Goal: Transaction & Acquisition: Purchase product/service

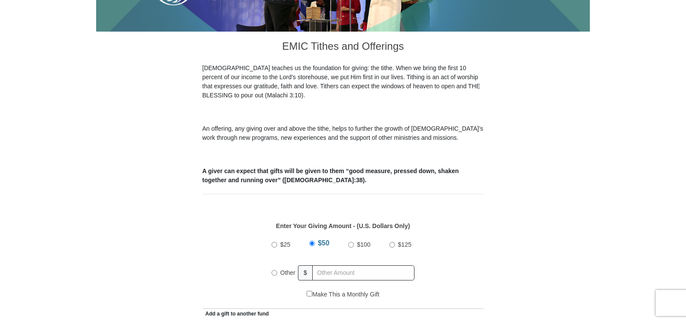
scroll to position [216, 0]
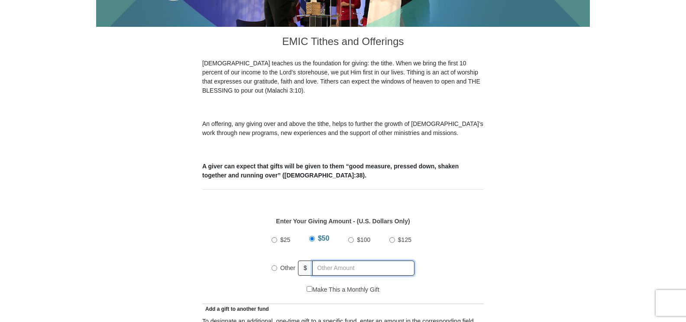
radio input "true"
click at [320, 261] on input "text" at bounding box center [364, 268] width 99 height 15
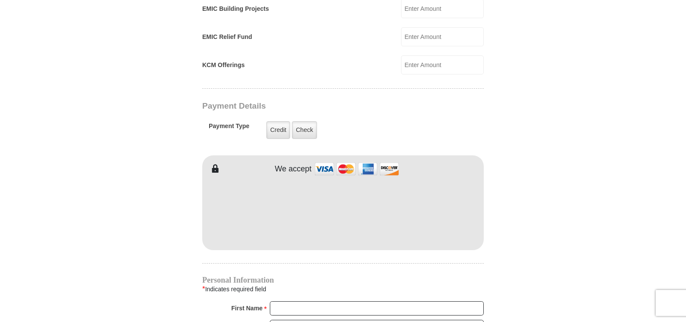
scroll to position [649, 0]
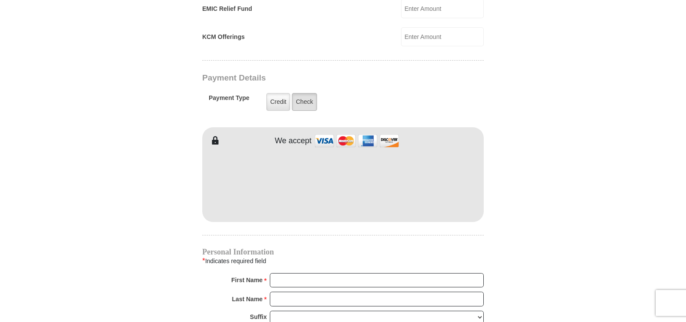
type input "350.00"
click at [301, 93] on label "Check" at bounding box center [304, 102] width 25 height 18
click at [0, 0] on input "Check" at bounding box center [0, 0] width 0 height 0
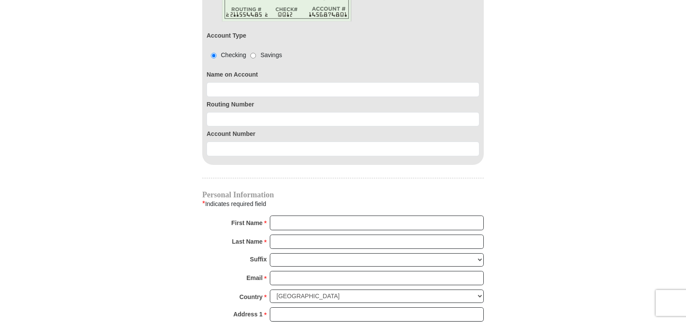
scroll to position [823, 0]
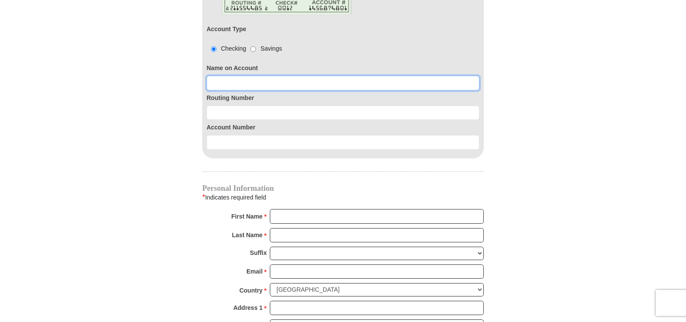
click at [214, 76] on input at bounding box center [342, 83] width 273 height 15
type input "Marilyn Myers"
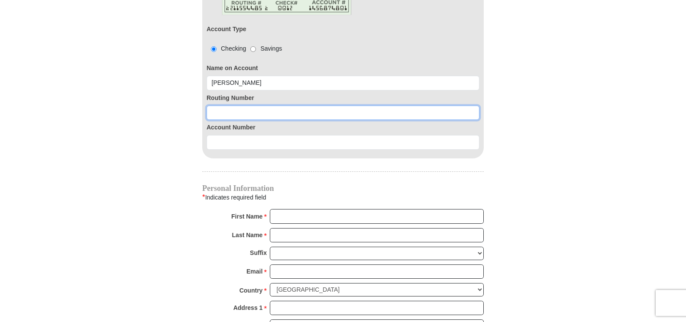
click at [213, 106] on input at bounding box center [342, 113] width 273 height 15
type input "063114030"
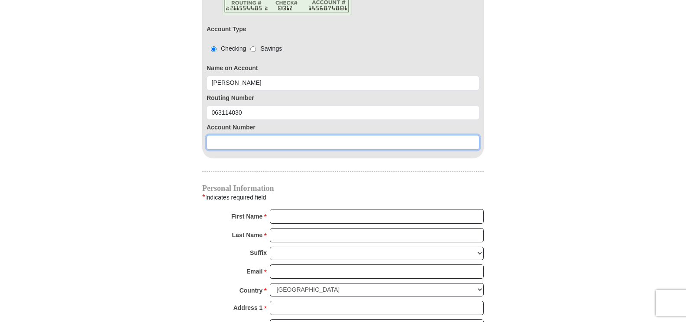
click at [210, 135] on input at bounding box center [342, 142] width 273 height 15
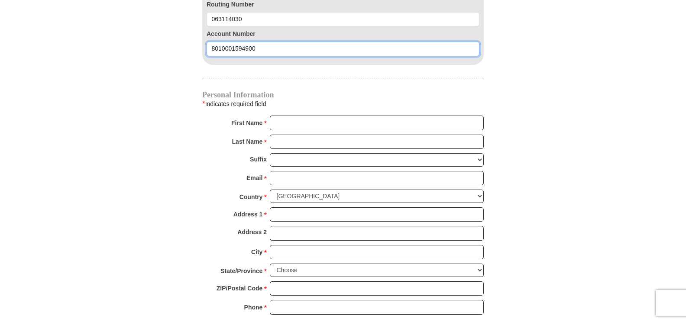
scroll to position [952, 0]
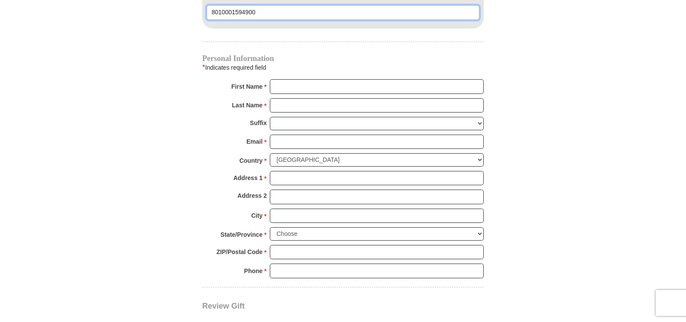
type input "8010001594900"
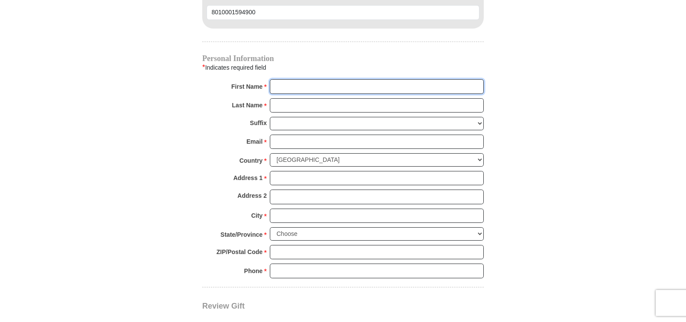
click at [274, 79] on input "First Name *" at bounding box center [377, 86] width 214 height 15
type input "Marilyn"
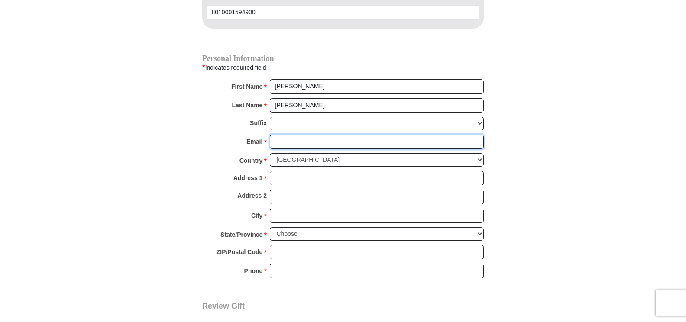
type input "mfishingdiva@gmail.com"
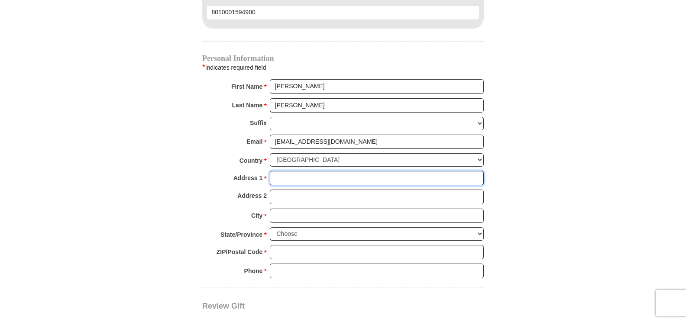
type input "5000 Culbreath Key Way"
type input "Apt 9304"
type input "Tampa"
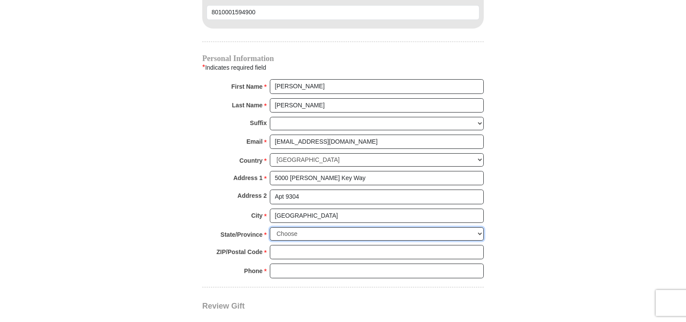
select select "FL"
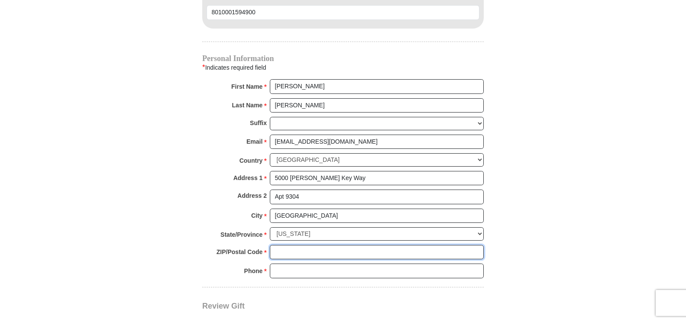
type input "33611"
type input "8138313053"
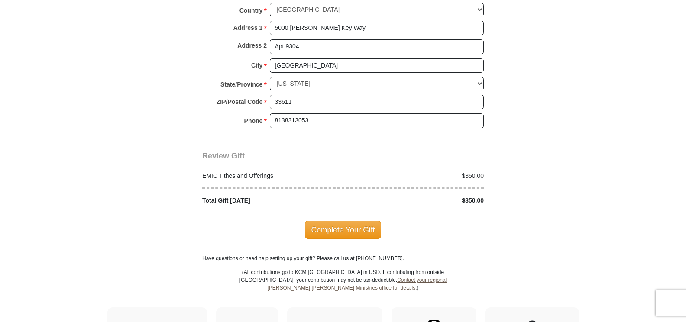
scroll to position [1126, 0]
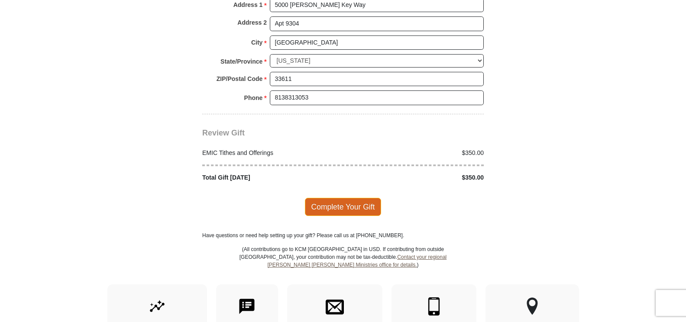
click at [343, 198] on span "Complete Your Gift" at bounding box center [343, 207] width 77 height 18
